Goal: Task Accomplishment & Management: Manage account settings

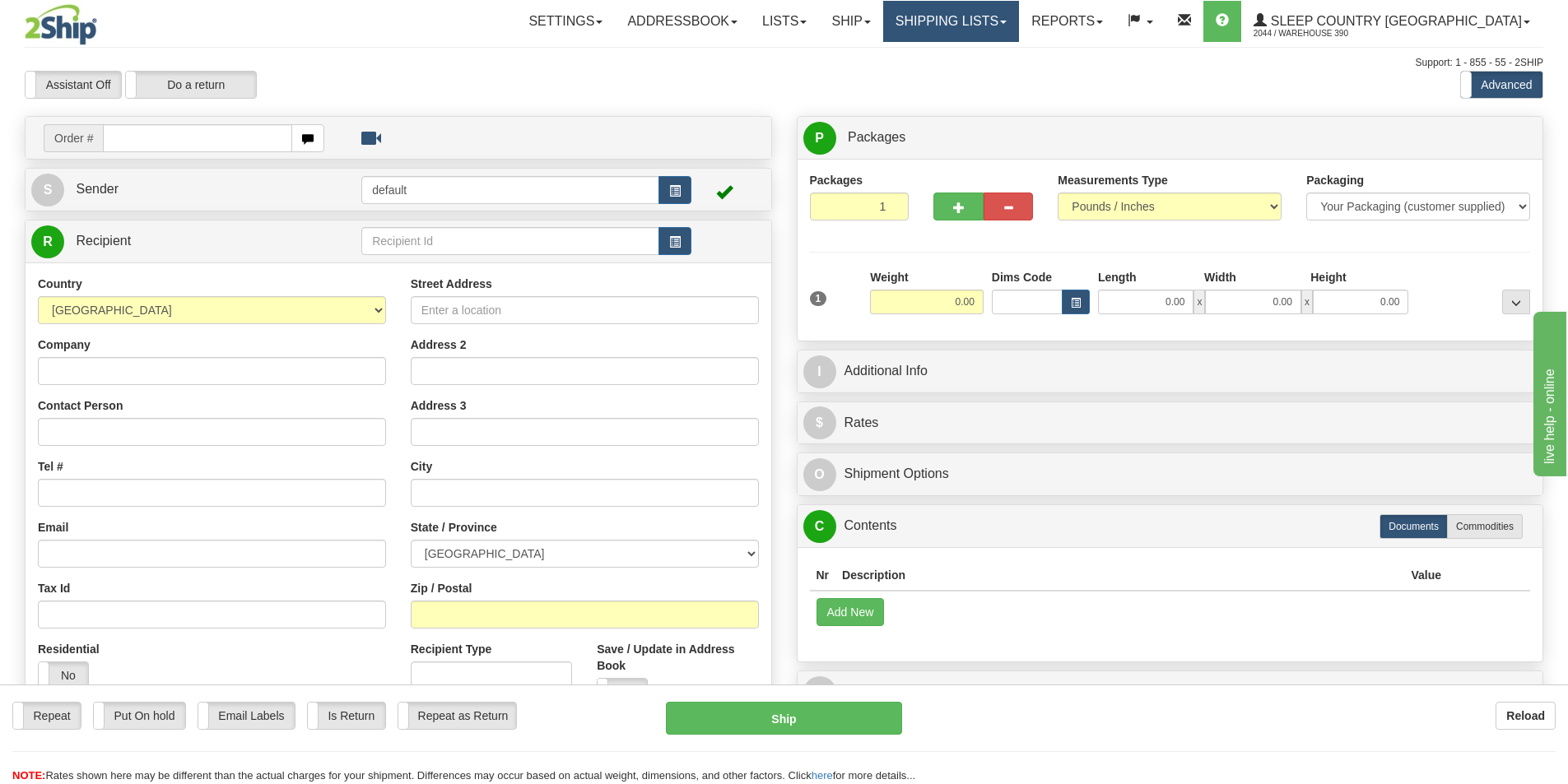
click at [1019, 34] on link "Shipping lists" at bounding box center [950, 21] width 135 height 41
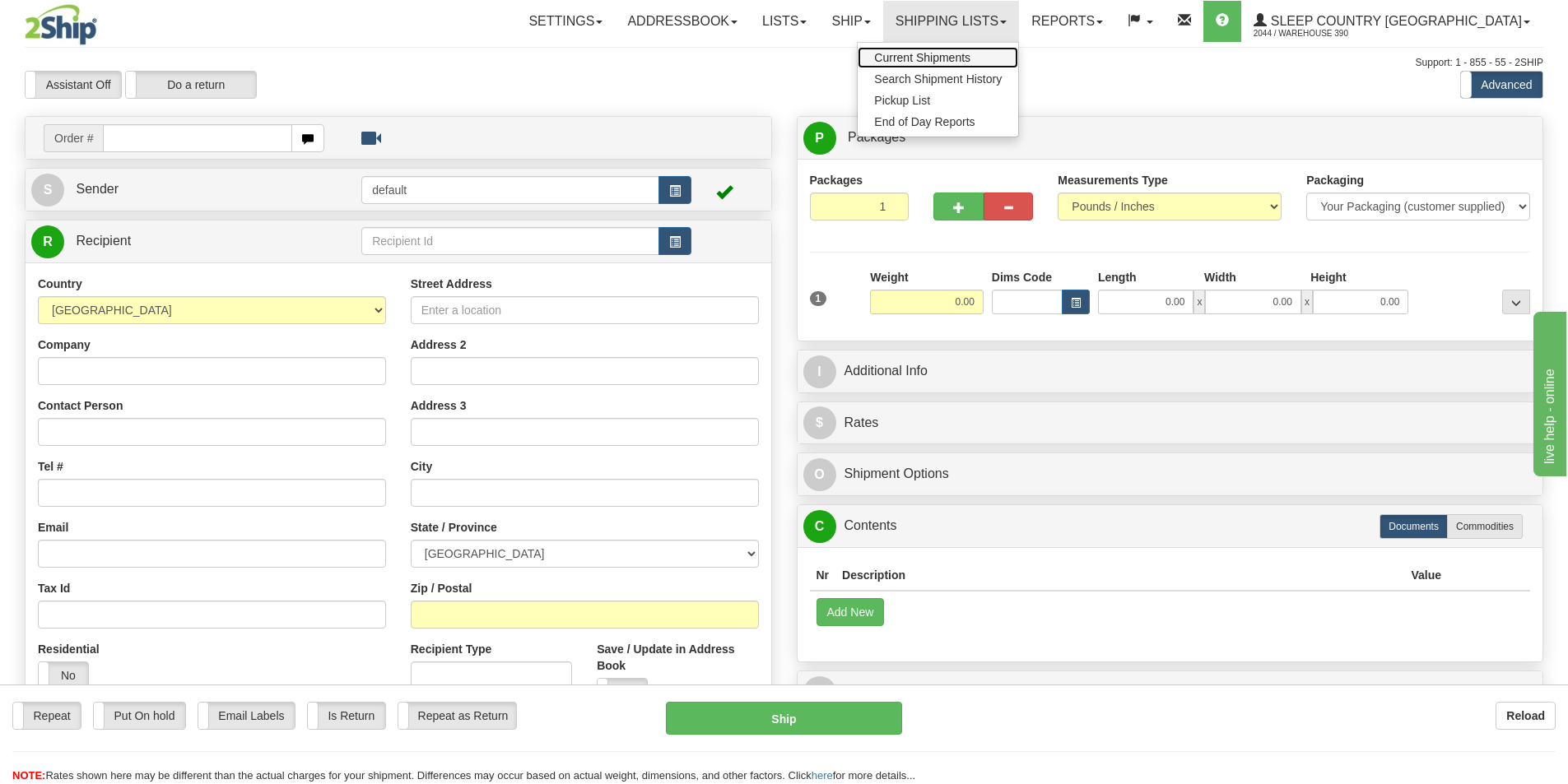
click at [970, 58] on span "Current Shipments" at bounding box center [922, 57] width 96 height 13
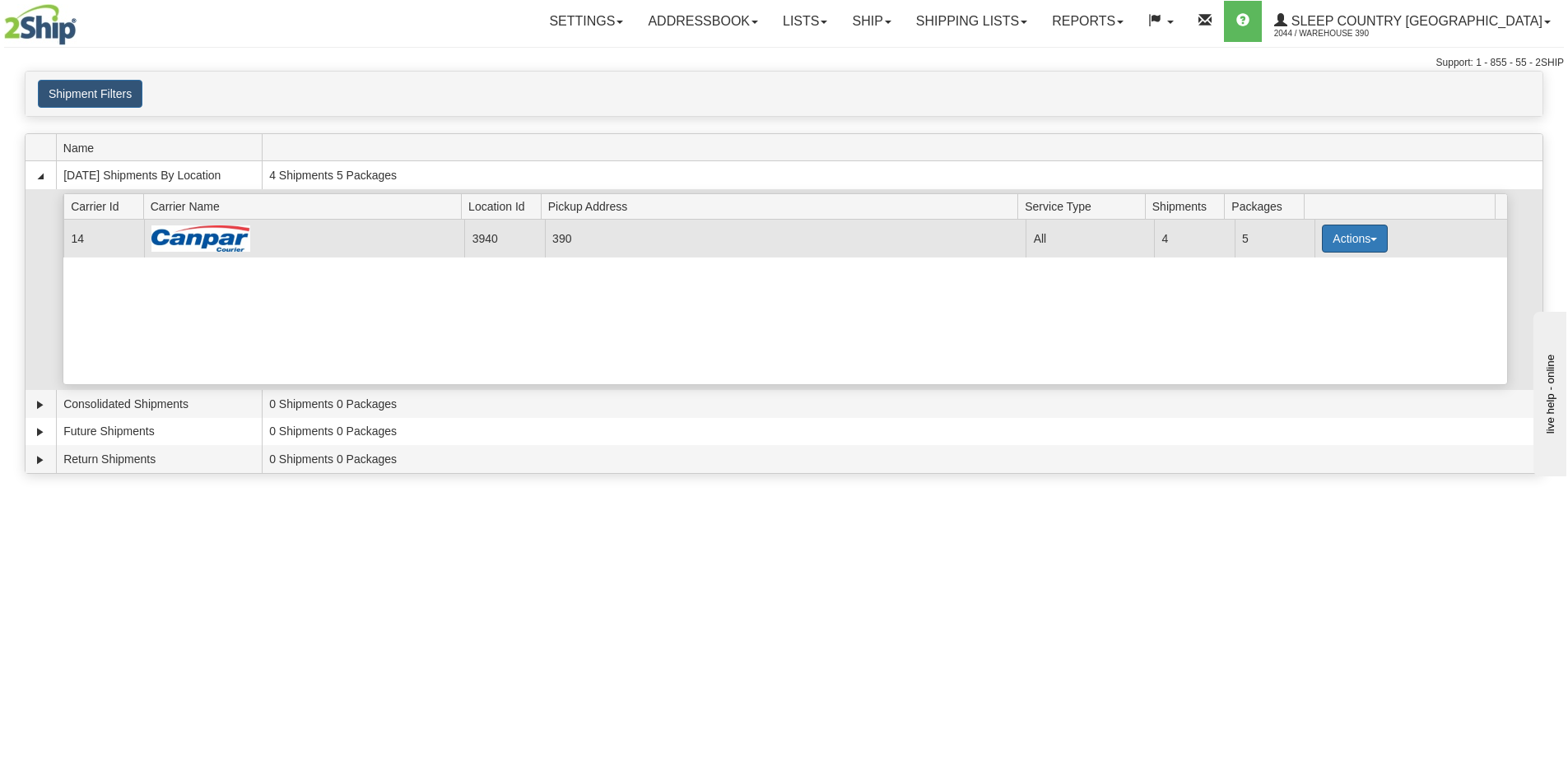
click at [1327, 244] on button "Actions" at bounding box center [1355, 238] width 65 height 28
click at [1304, 267] on span "Details" at bounding box center [1294, 269] width 45 height 12
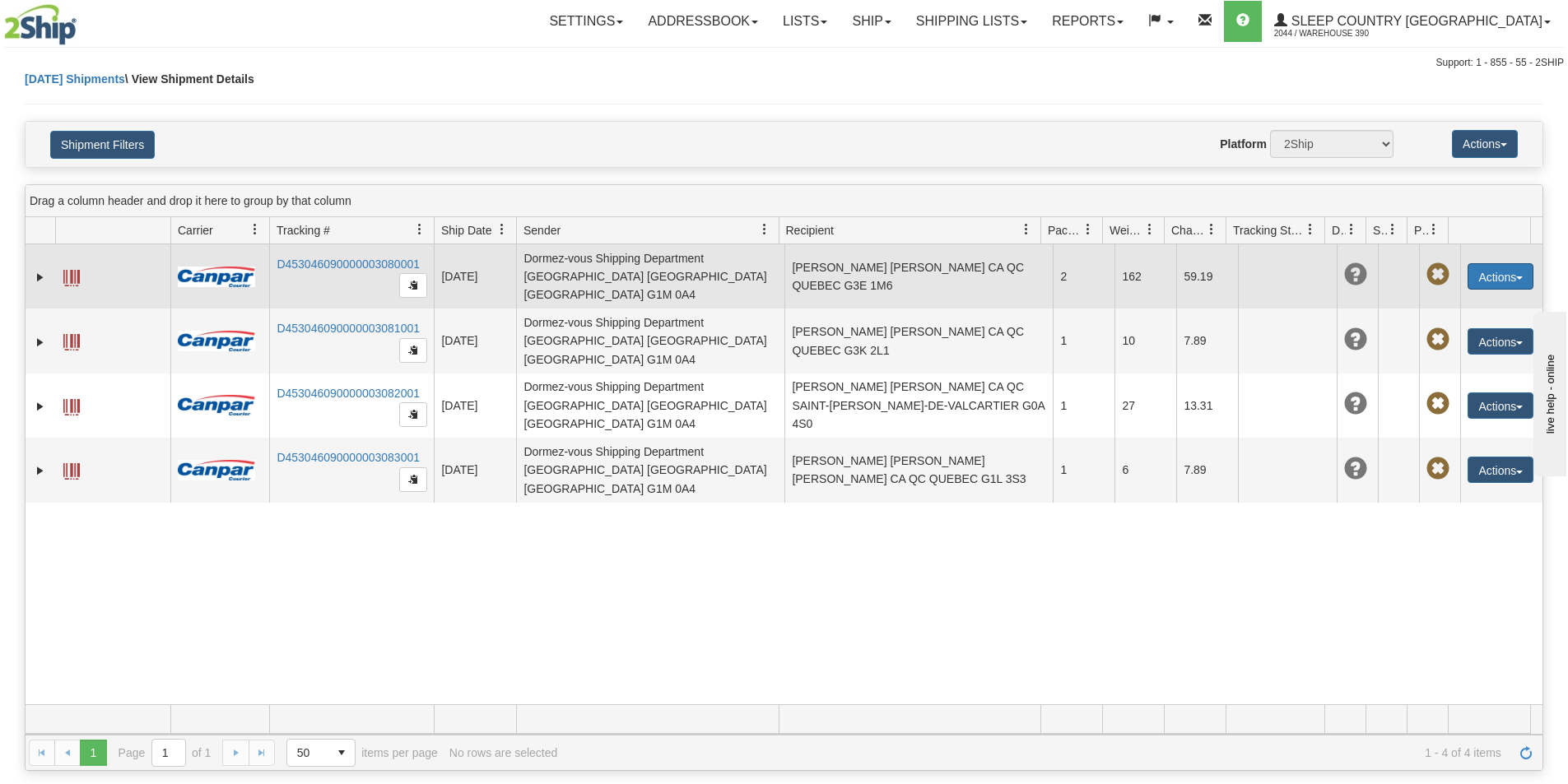
click at [1492, 275] on button "Actions" at bounding box center [1500, 276] width 65 height 26
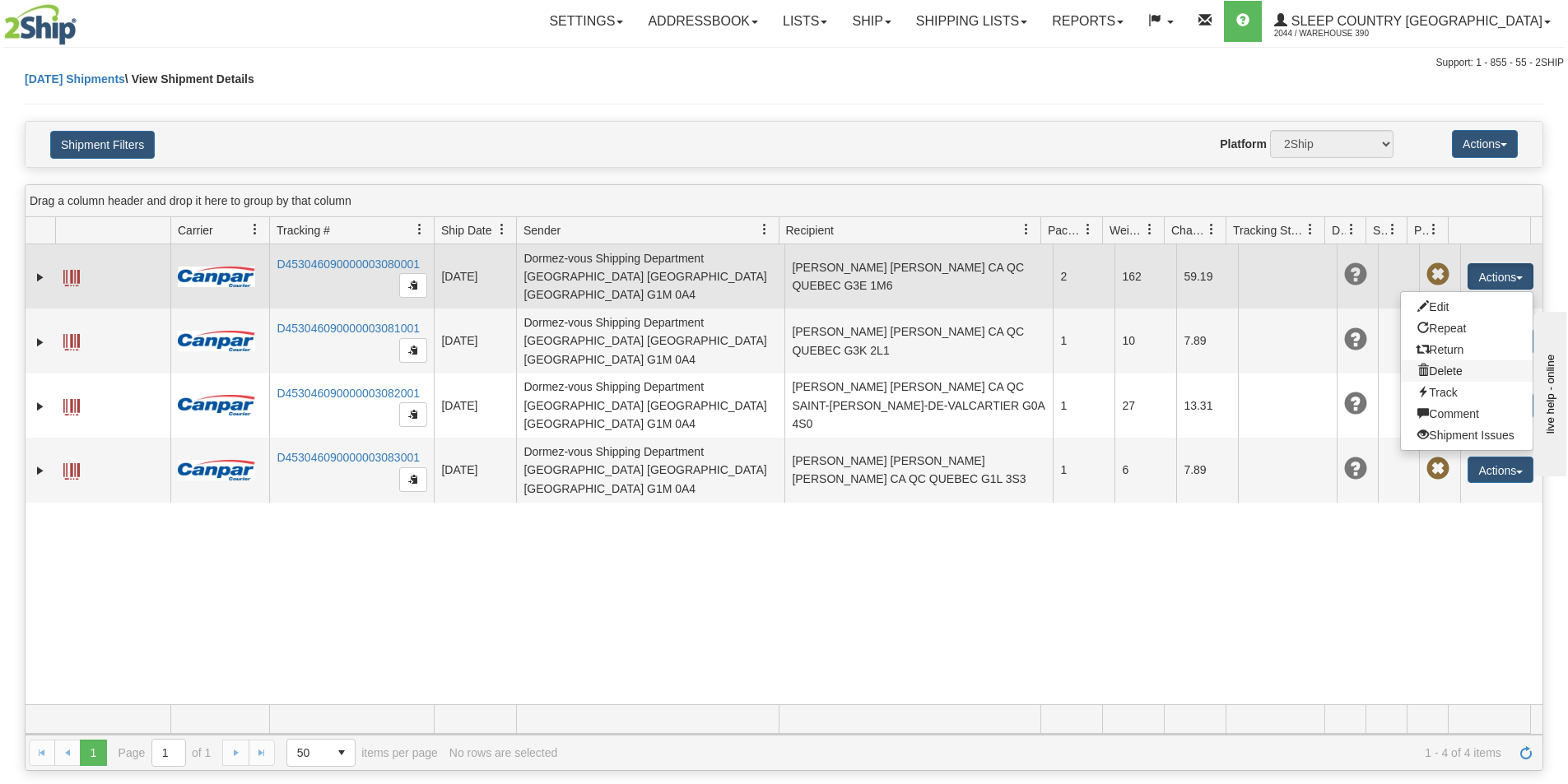
click at [1449, 369] on link "Delete" at bounding box center [1466, 372] width 132 height 22
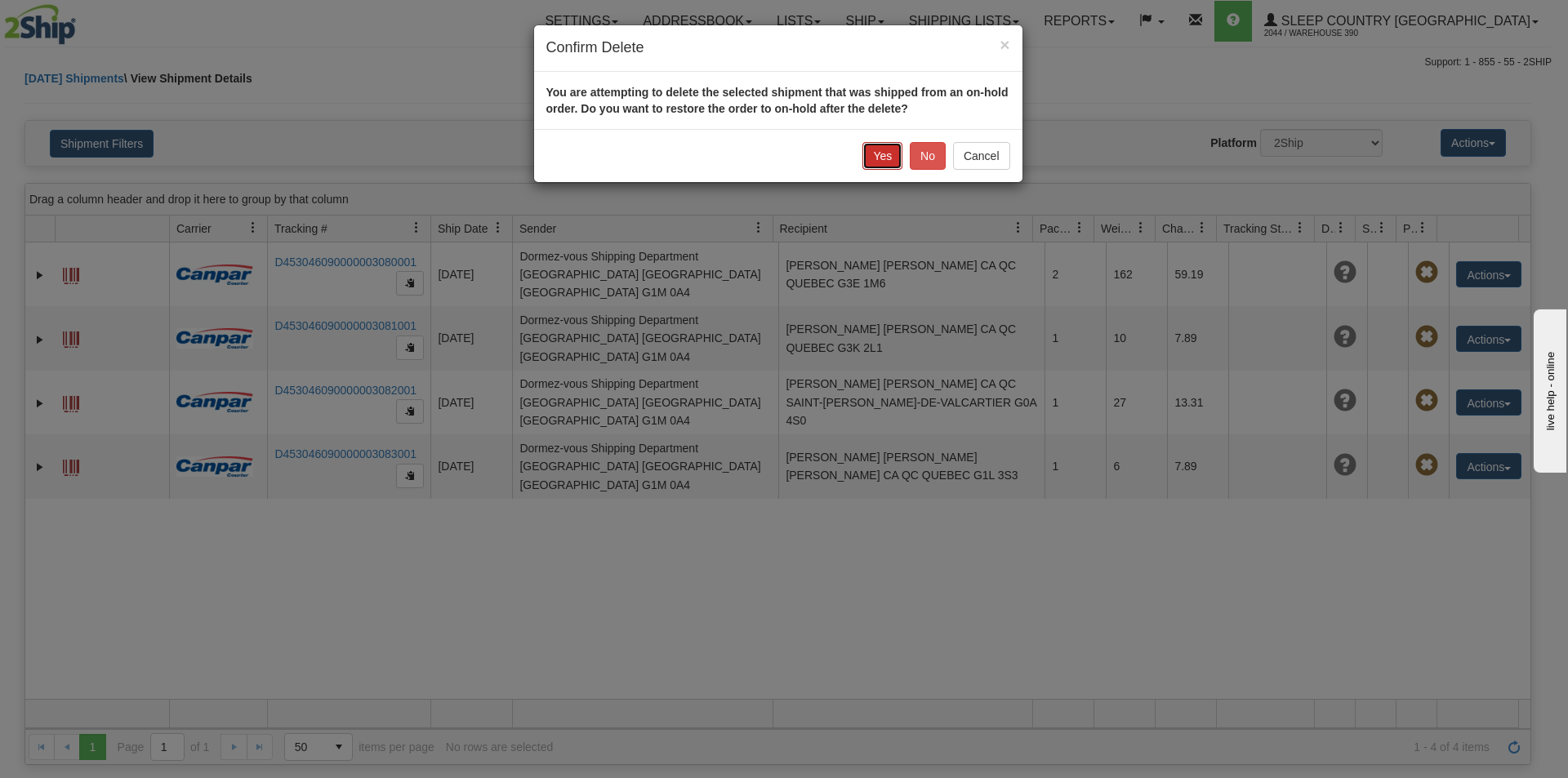
click at [870, 158] on button "Yes" at bounding box center [883, 156] width 40 height 28
